Goal: Task Accomplishment & Management: Use online tool/utility

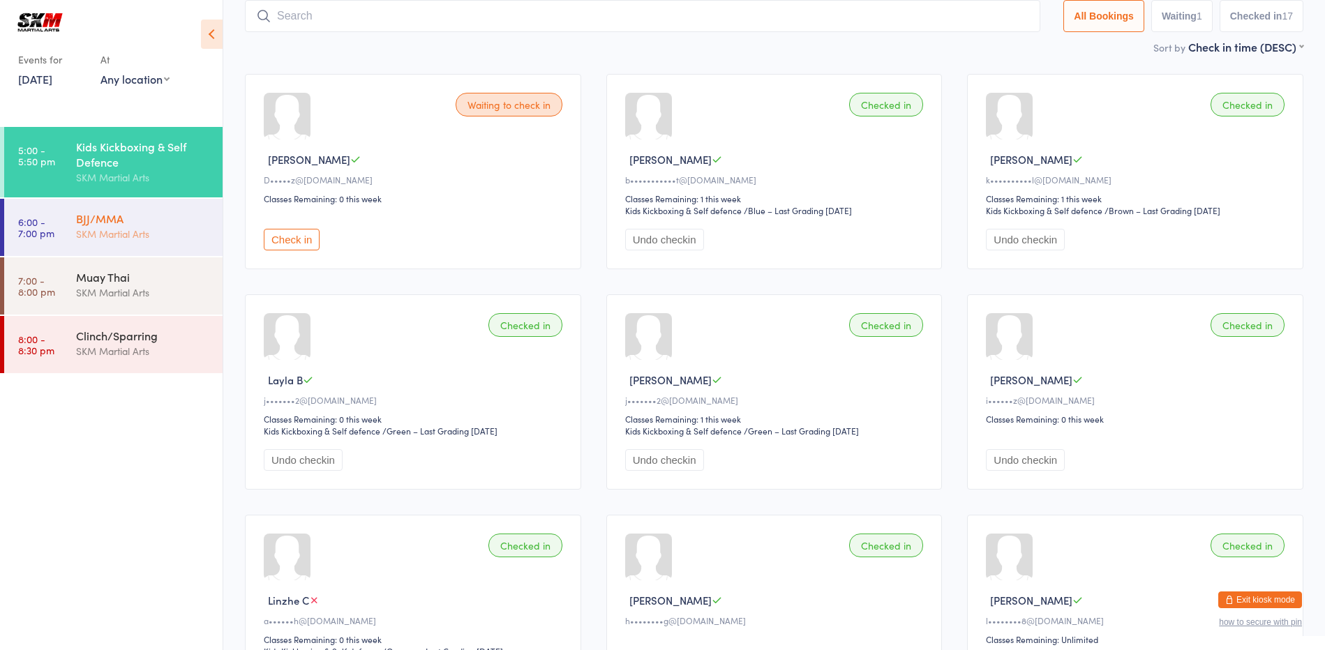
click at [103, 225] on div "BJJ/MMA" at bounding box center [143, 218] width 135 height 15
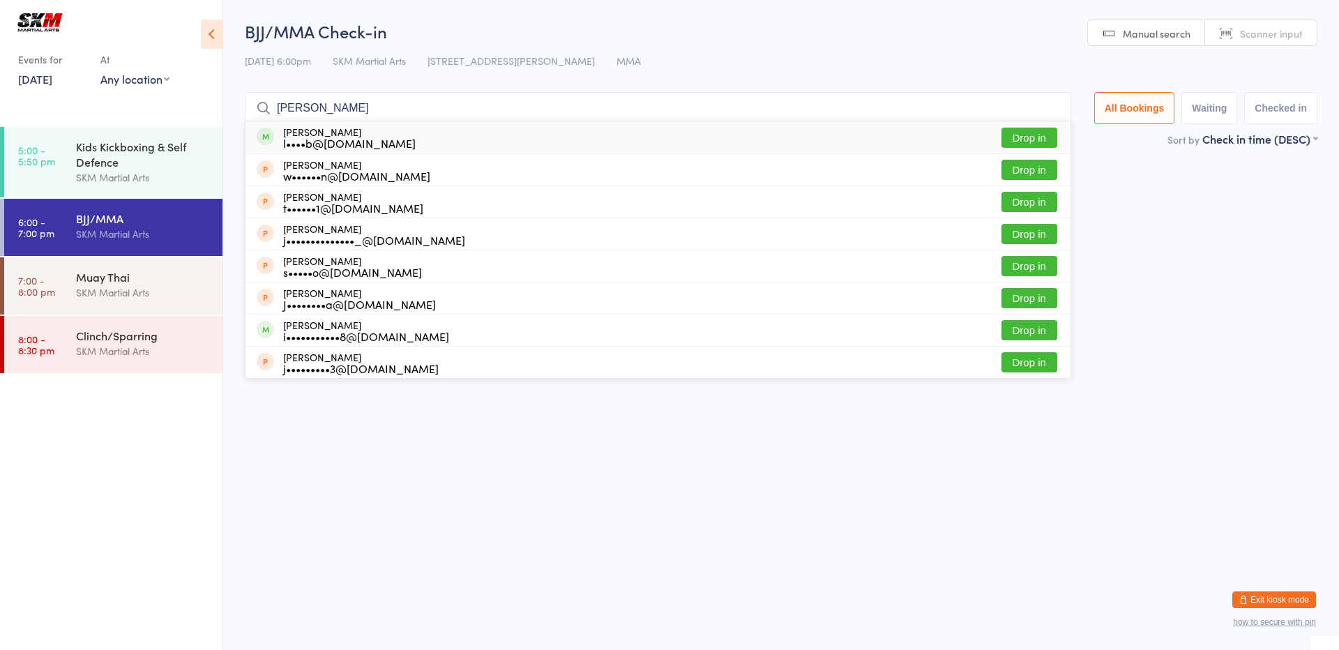
type input "[PERSON_NAME]"
click at [419, 147] on div "[PERSON_NAME] l••••b@[DOMAIN_NAME] Drop in" at bounding box center [658, 137] width 825 height 32
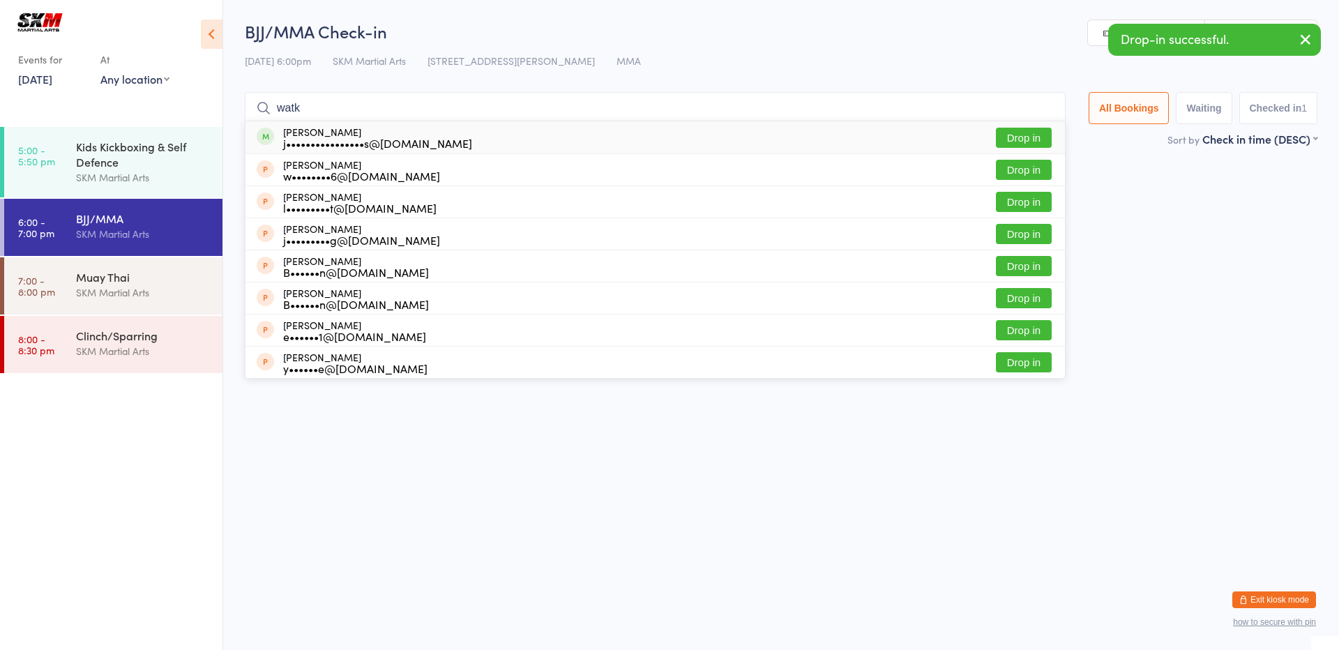
type input "watk"
click at [400, 143] on div "j••••••••••••••••s@[DOMAIN_NAME]" at bounding box center [377, 142] width 189 height 11
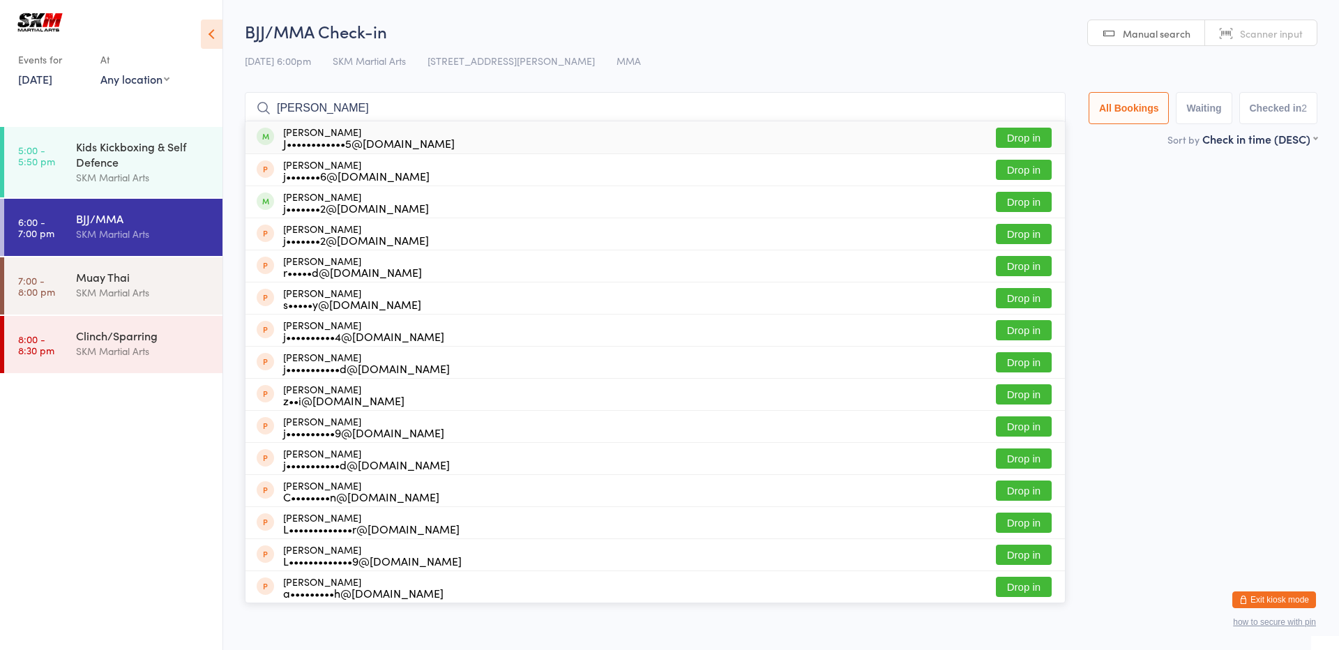
type input "[PERSON_NAME]"
click at [1009, 136] on button "Drop in" at bounding box center [1024, 138] width 56 height 20
